Goal: Task Accomplishment & Management: Manage account settings

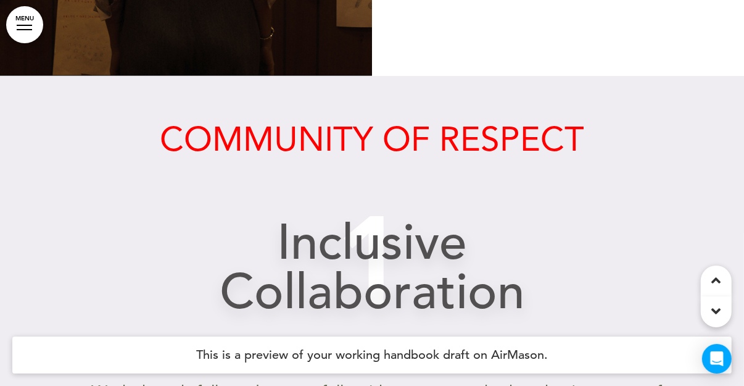
scroll to position [3788, 0]
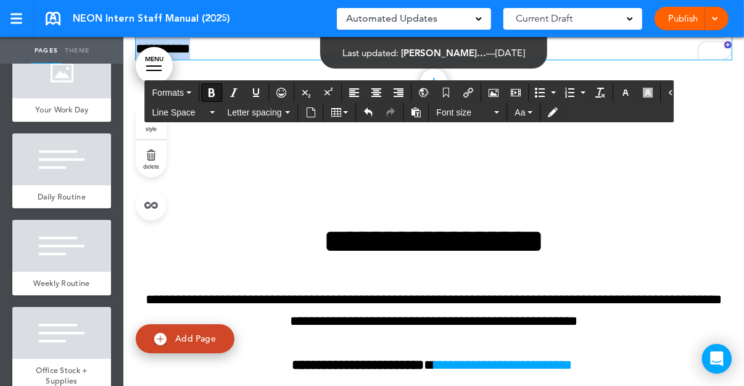
scroll to position [7331, 0]
drag, startPoint x: 348, startPoint y: 298, endPoint x: 128, endPoint y: 252, distance: 224.4
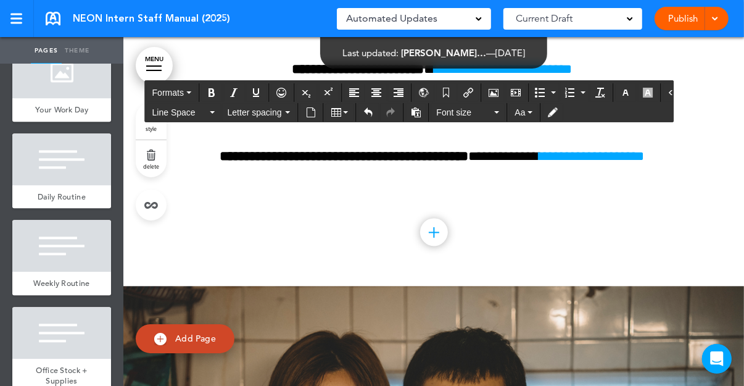
scroll to position [7589, 0]
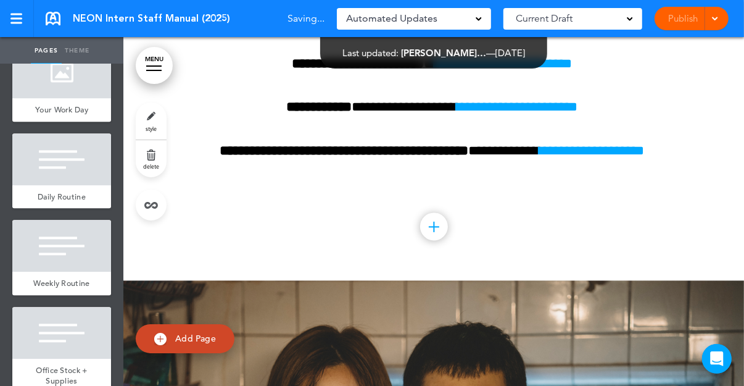
click at [678, 23] on div "Publish Publish Preview Draft" at bounding box center [692, 18] width 74 height 23
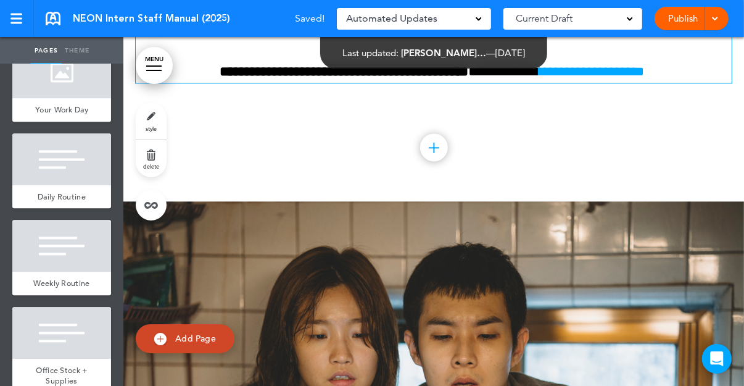
scroll to position [7697, 0]
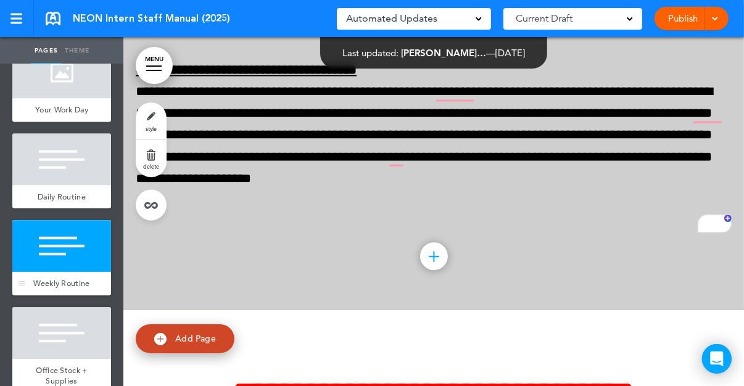
click at [73, 289] on div "Weekly Routine" at bounding box center [61, 283] width 99 height 23
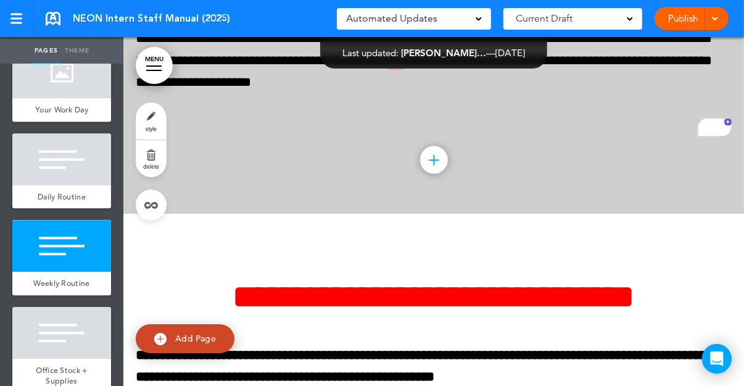
click at [154, 165] on span "delete" at bounding box center [151, 165] width 16 height 7
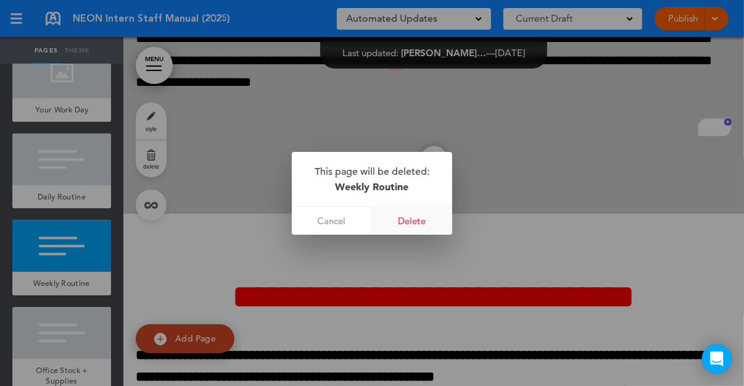
click at [411, 225] on link "Delete" at bounding box center [412, 221] width 80 height 28
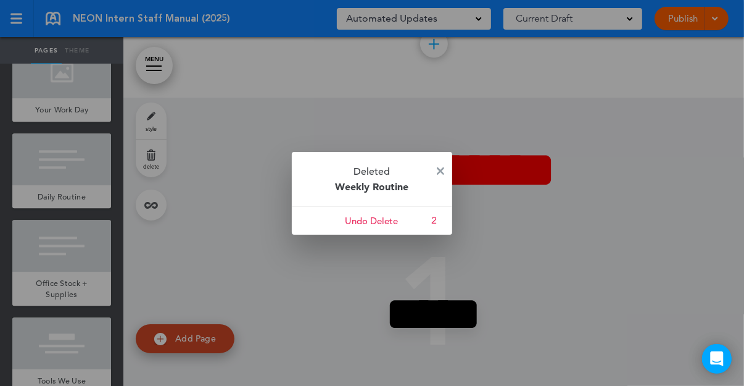
click at [61, 170] on div at bounding box center [372, 193] width 744 height 386
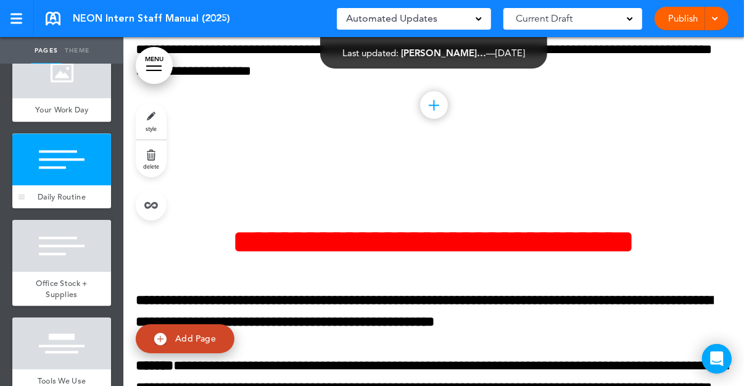
click at [97, 199] on div "Daily Routine" at bounding box center [61, 196] width 99 height 23
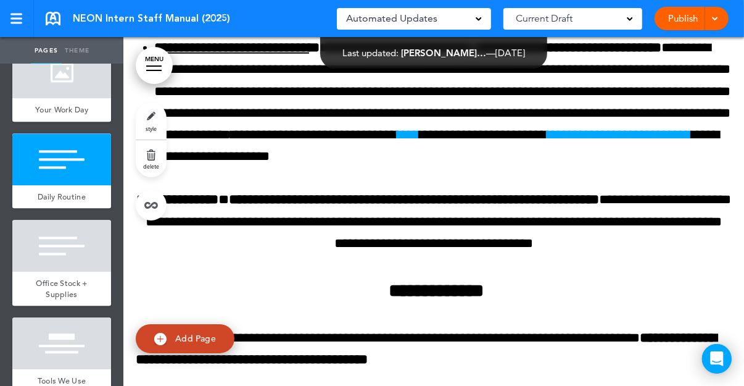
click at [153, 115] on link "style" at bounding box center [151, 120] width 31 height 37
type input "**********"
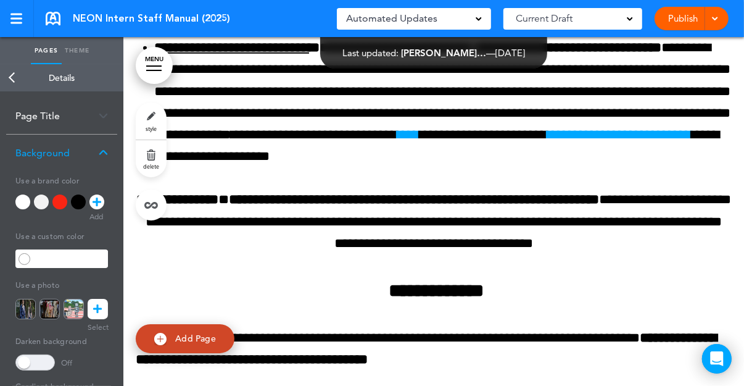
click at [92, 118] on div "Page Title" at bounding box center [61, 116] width 111 height 36
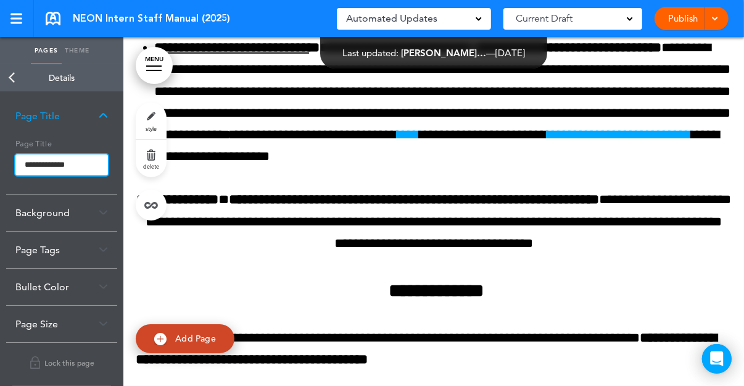
click at [70, 166] on input "**********" at bounding box center [61, 164] width 93 height 21
type input "**********"
click at [15, 84] on body "Make this page common so it is available in other handbooks. This handbook [GEO…" at bounding box center [372, 193] width 744 height 386
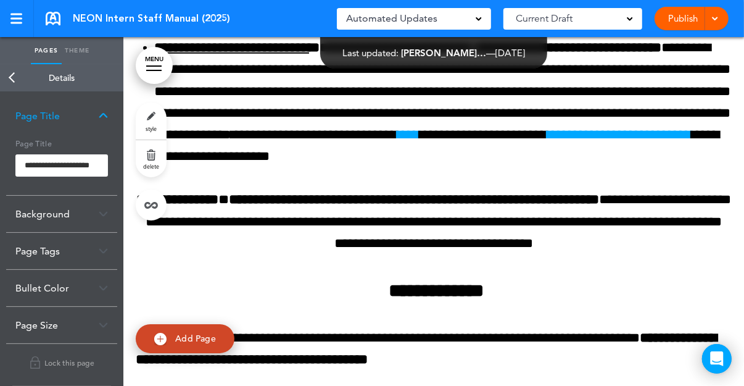
click at [13, 80] on link "Back" at bounding box center [12, 77] width 25 height 27
